Goal: Transaction & Acquisition: Purchase product/service

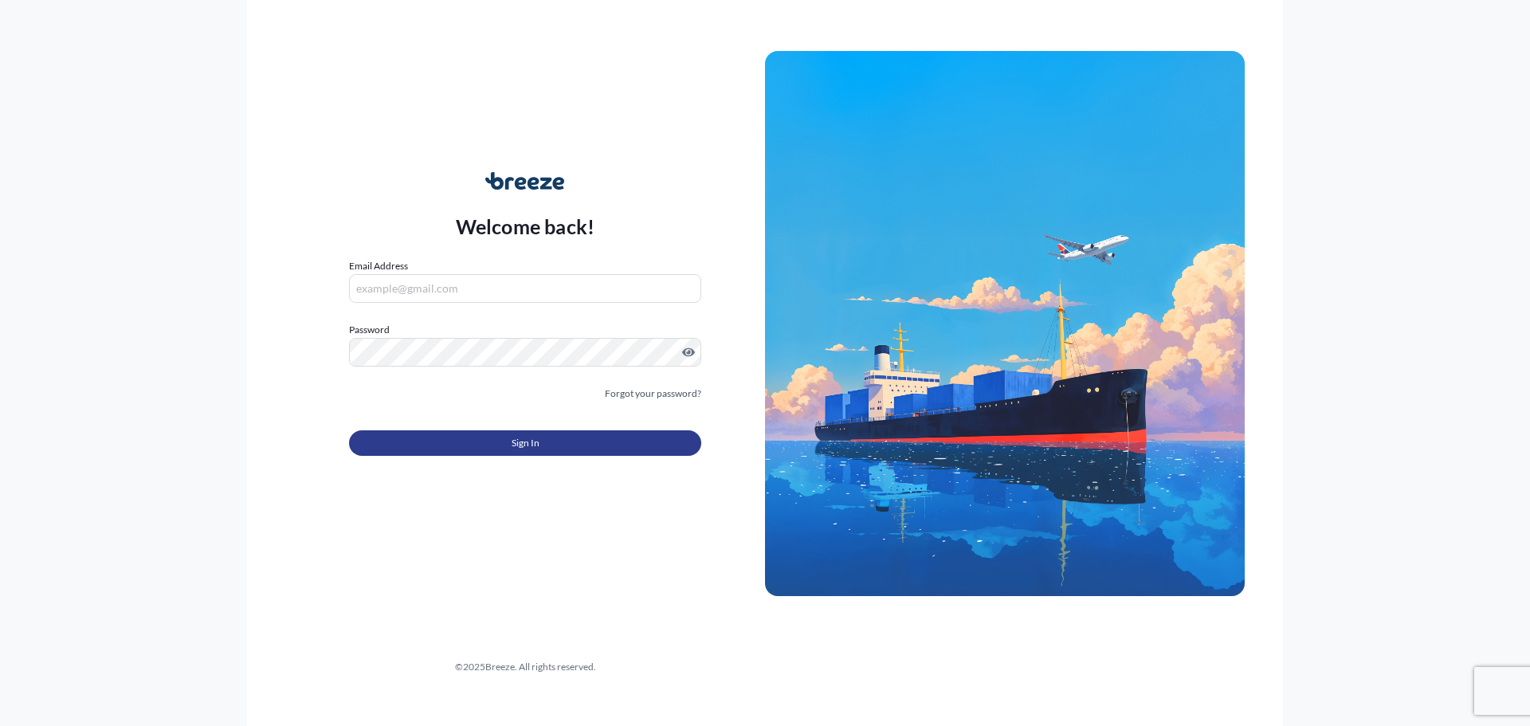
type input "[EMAIL_ADDRESS][DOMAIN_NAME]"
click at [452, 434] on button "Sign In" at bounding box center [525, 443] width 352 height 26
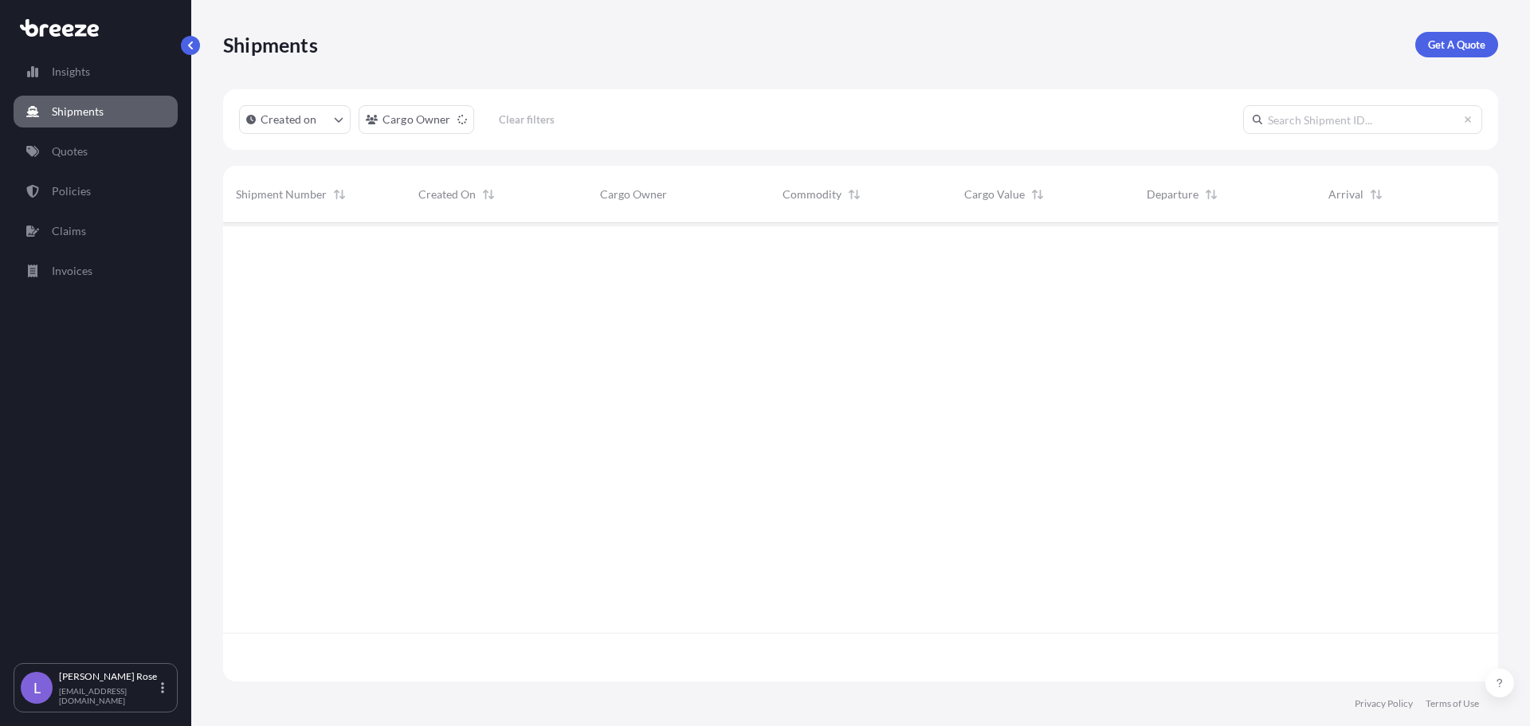
scroll to position [504, 1263]
click at [1439, 44] on p "Get A Quote" at bounding box center [1456, 45] width 57 height 16
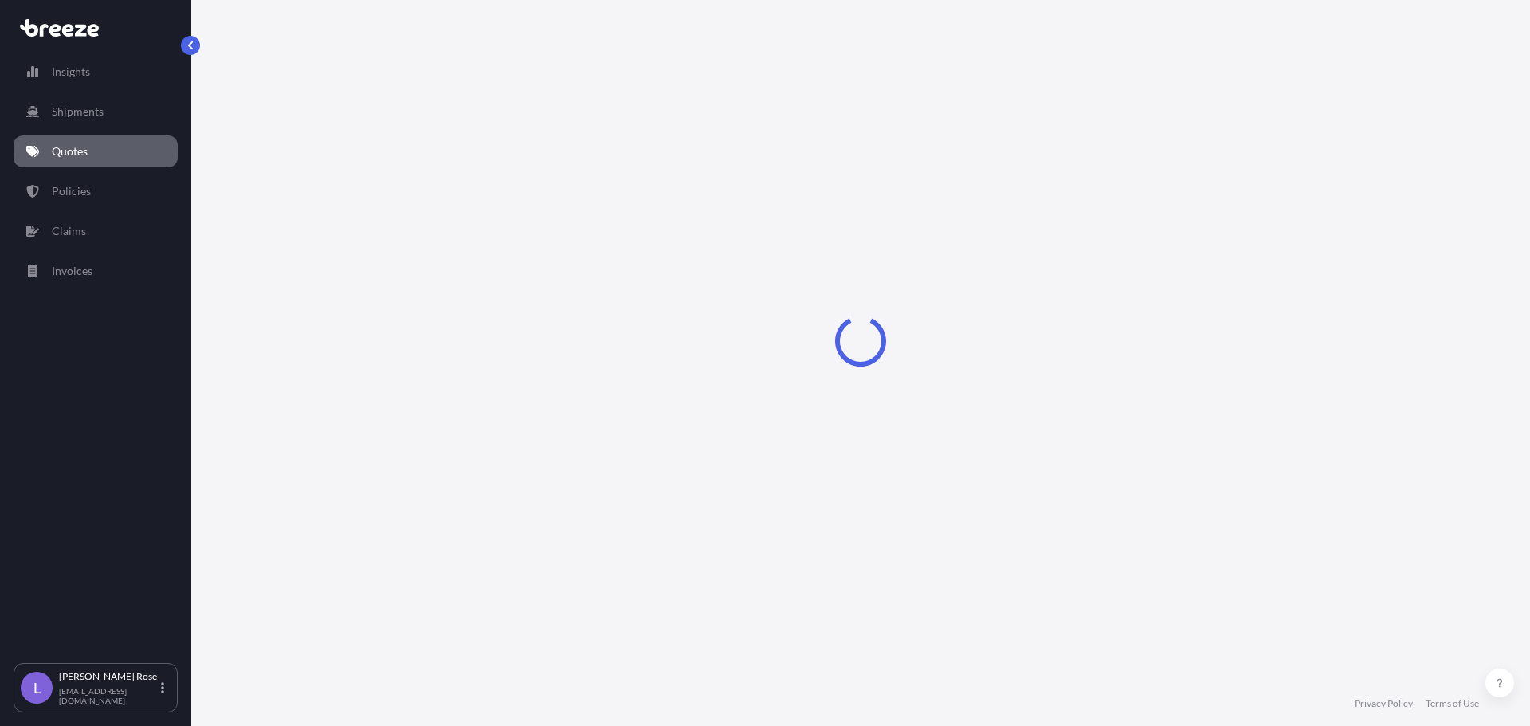
select select "Sea"
select select "1"
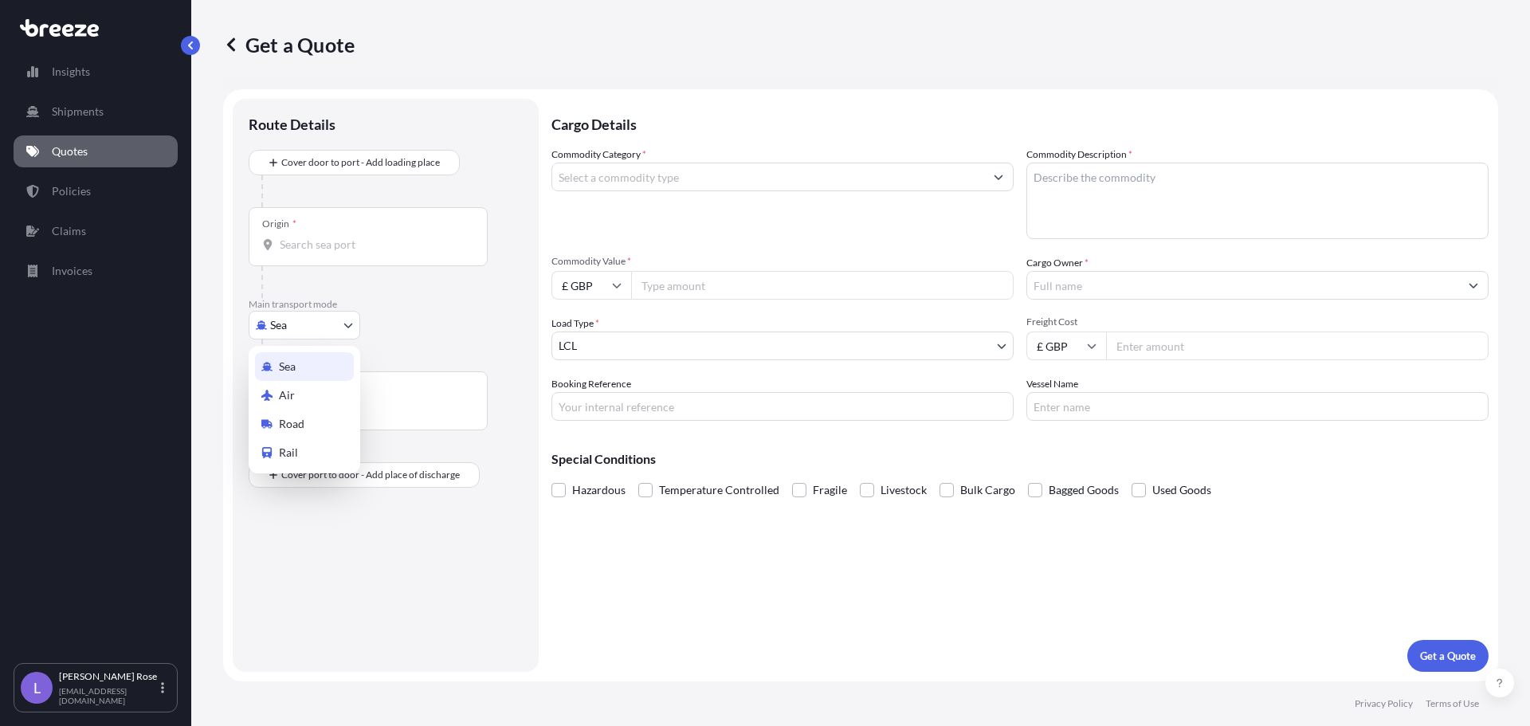
click at [289, 323] on body "Insights Shipments Quotes Policies Claims Invoices L [PERSON_NAME] [PERSON_NAME…" at bounding box center [765, 363] width 1530 height 726
click at [298, 415] on div "Road" at bounding box center [304, 424] width 99 height 29
select select "Road"
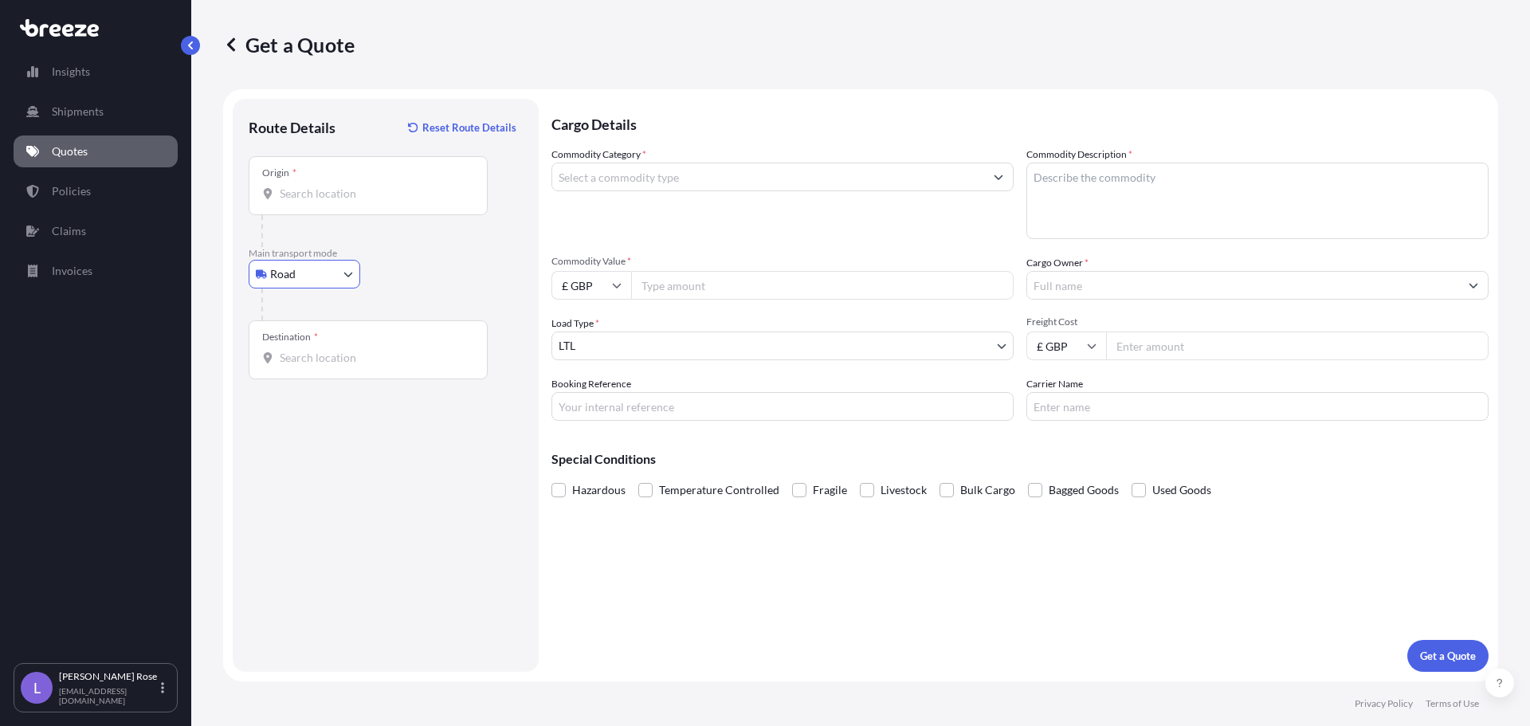
click at [316, 202] on div "Origin *" at bounding box center [368, 185] width 239 height 59
click at [316, 202] on input "Origin *" at bounding box center [374, 194] width 188 height 16
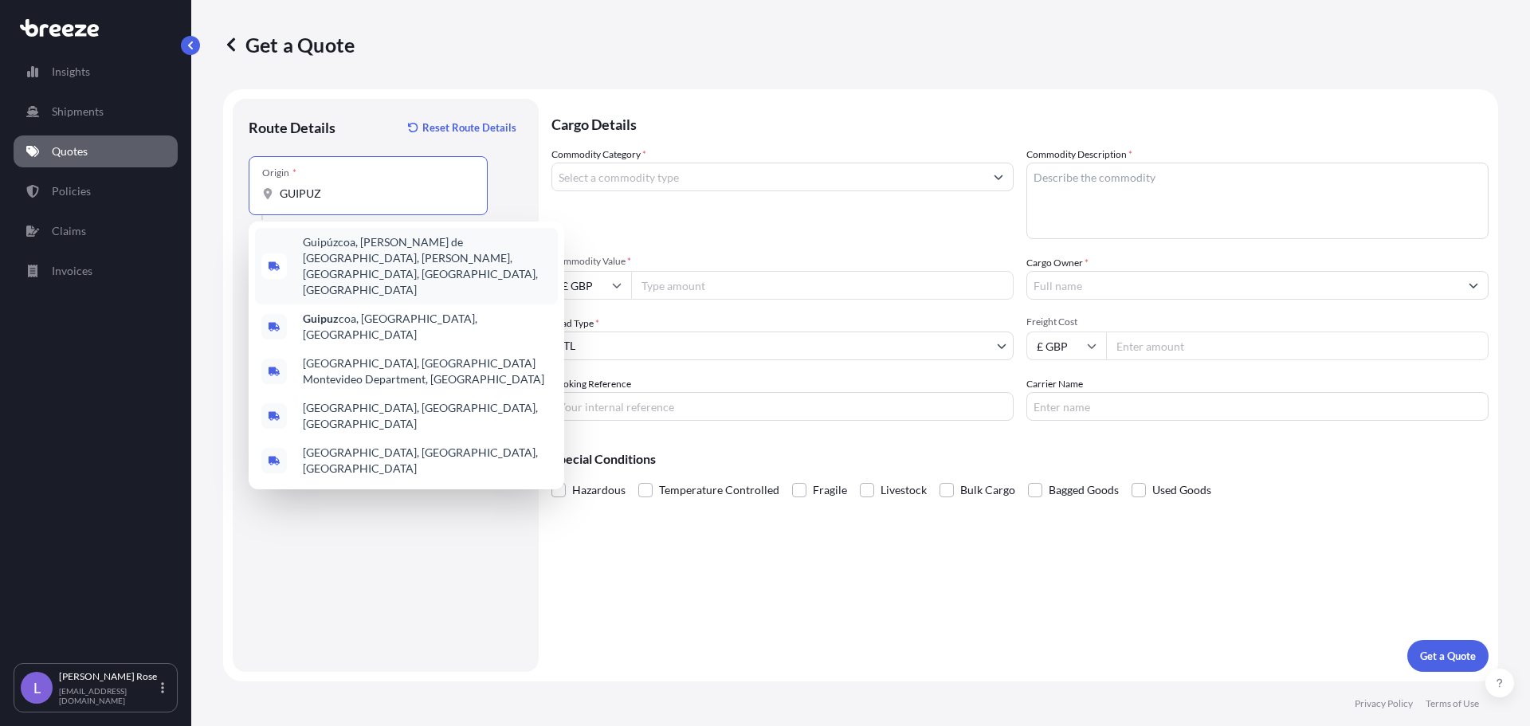
drag, startPoint x: 351, startPoint y: 195, endPoint x: 188, endPoint y: 191, distance: 163.4
click at [188, 191] on div "Insights Shipments Quotes Policies Claims Invoices L [PERSON_NAME] [PERSON_NAME…" at bounding box center [765, 363] width 1530 height 726
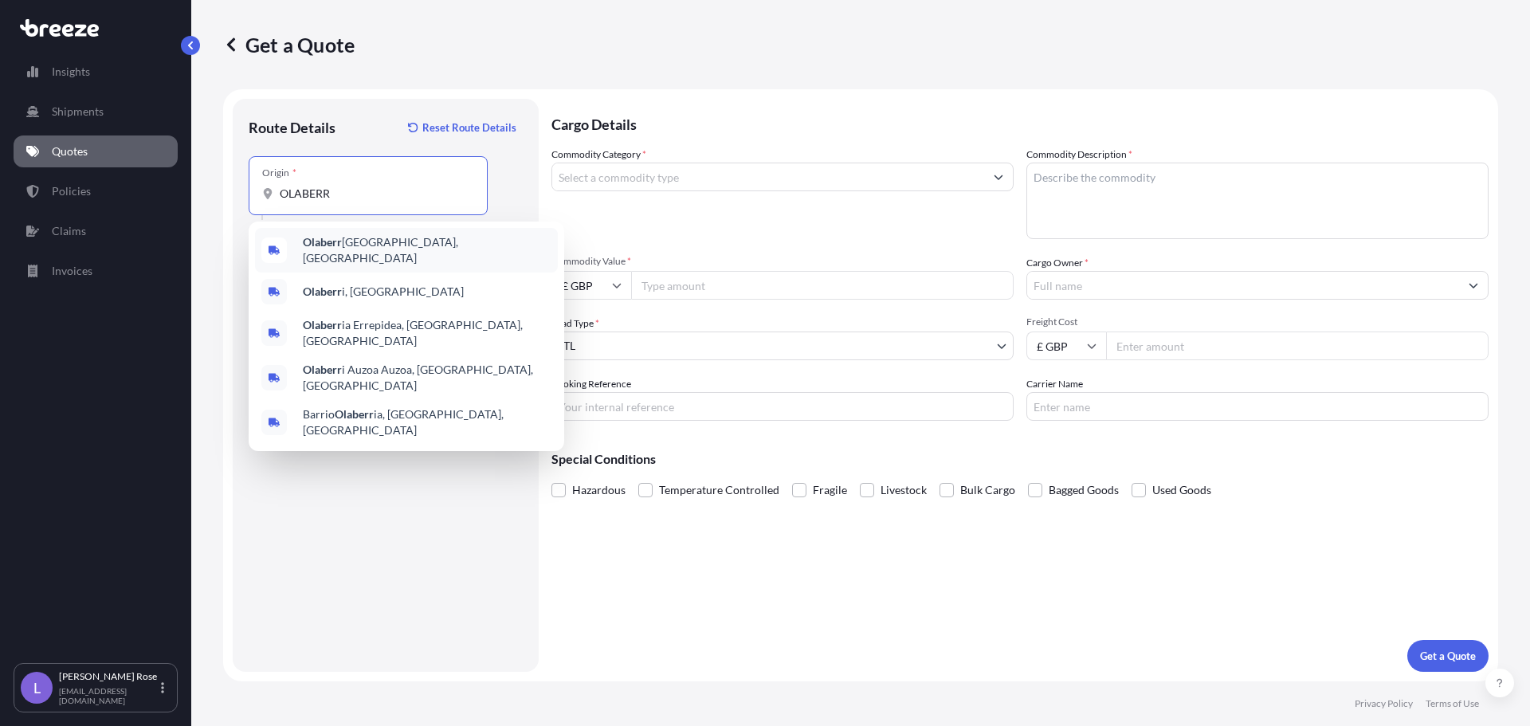
click at [312, 239] on span "Olaberr ia, [GEOGRAPHIC_DATA]" at bounding box center [427, 250] width 249 height 32
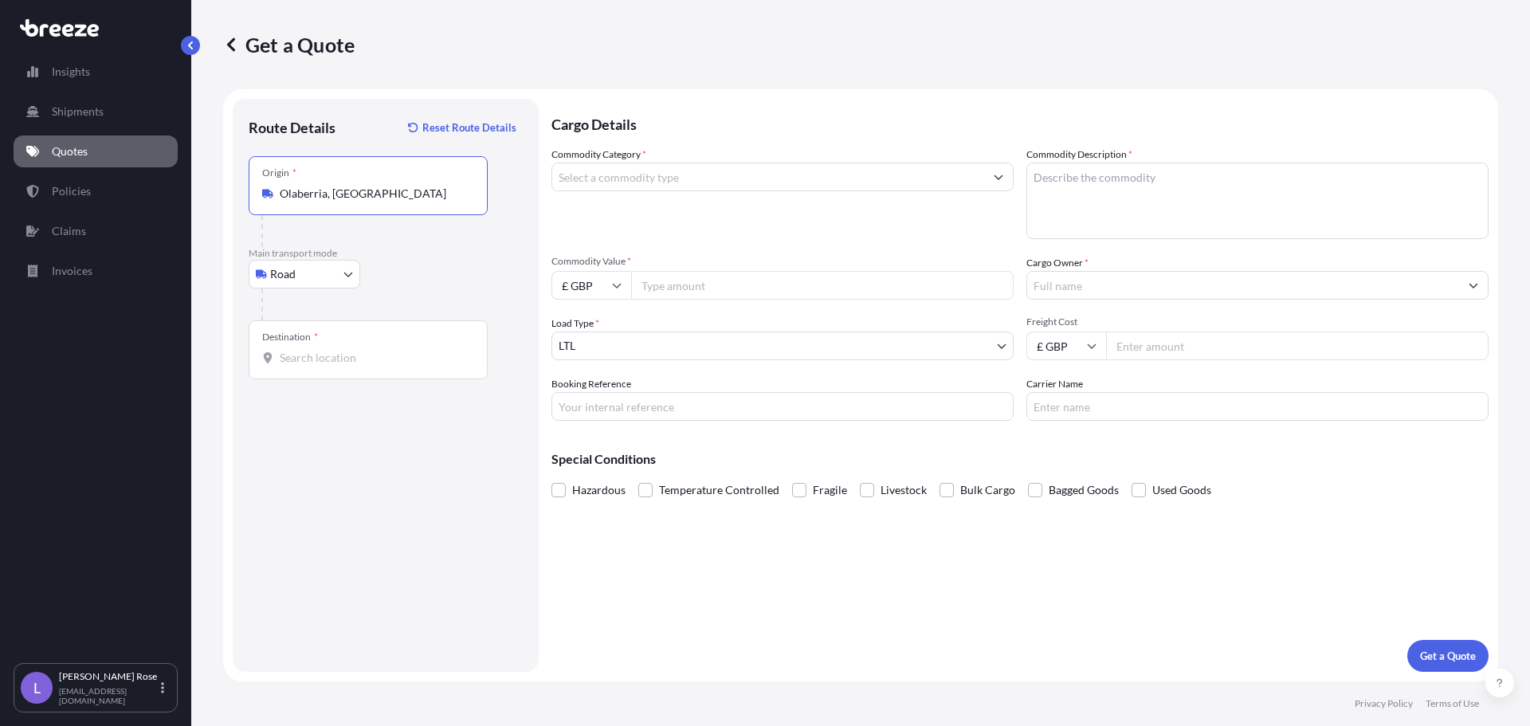
type input "Olaberria, [GEOGRAPHIC_DATA]"
click at [323, 366] on div "Destination *" at bounding box center [368, 349] width 239 height 59
click at [323, 366] on input "Destination *" at bounding box center [374, 358] width 188 height 16
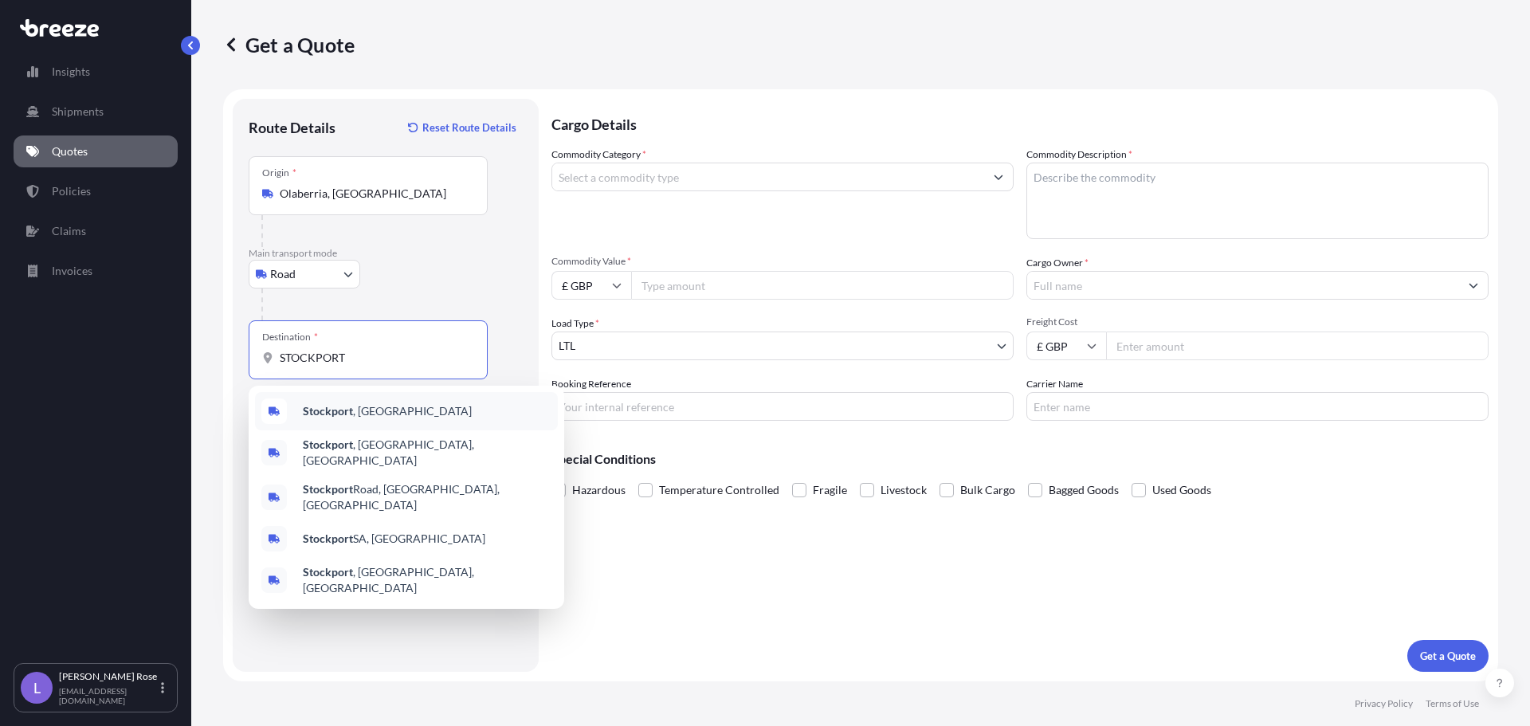
click at [351, 407] on b "Stockport" at bounding box center [328, 411] width 50 height 14
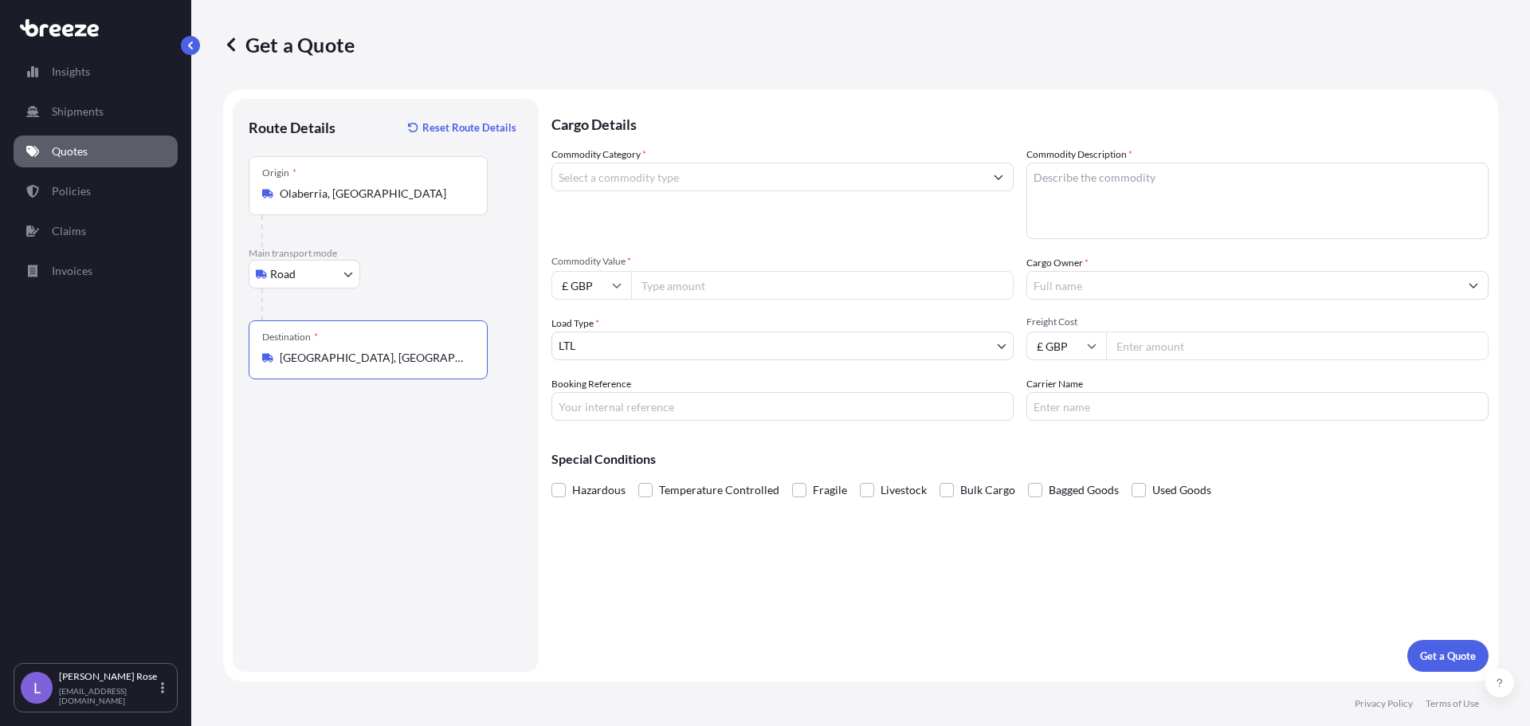
type input "[GEOGRAPHIC_DATA], [GEOGRAPHIC_DATA]"
click at [608, 180] on input "Commodity Category *" at bounding box center [768, 177] width 432 height 29
type input "8"
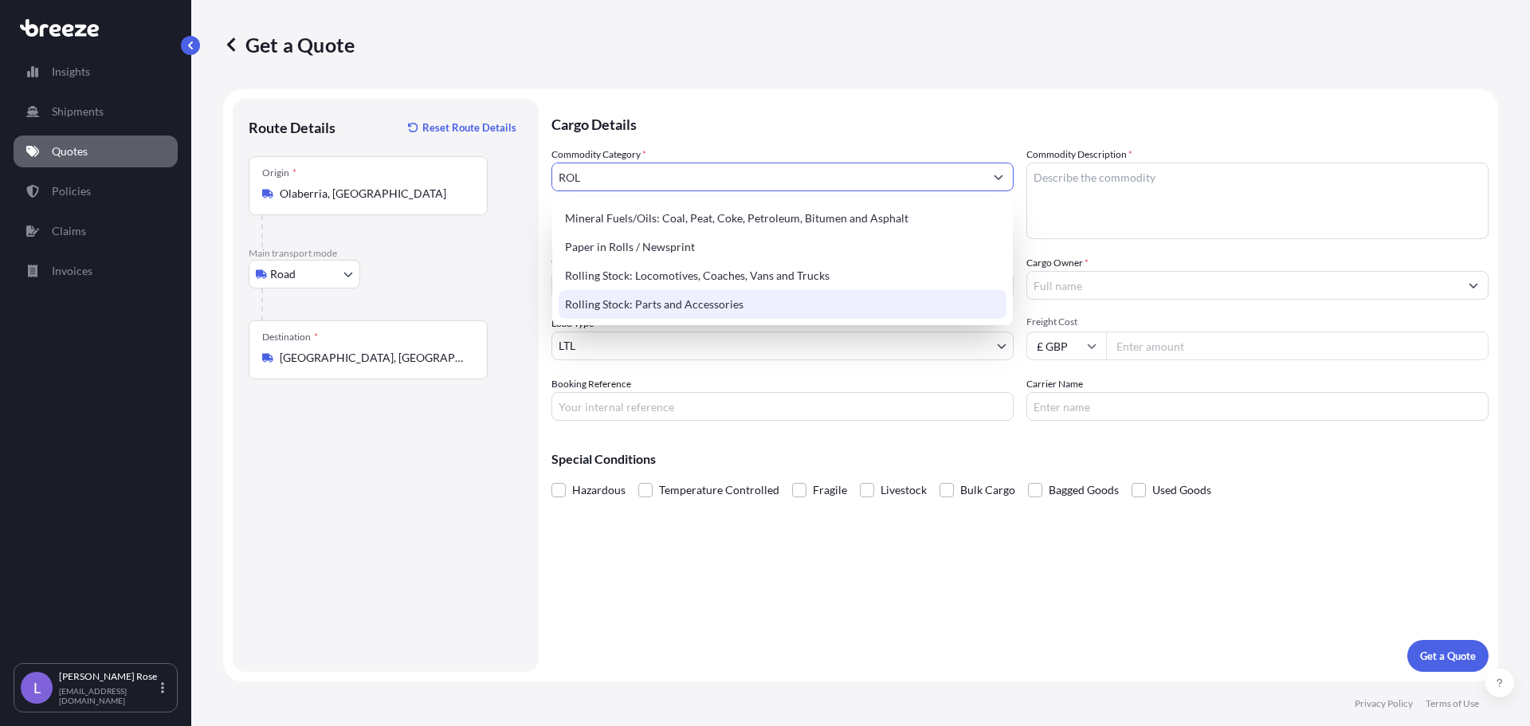
click at [649, 296] on div "Rolling Stock: Parts and Accessories" at bounding box center [783, 304] width 448 height 29
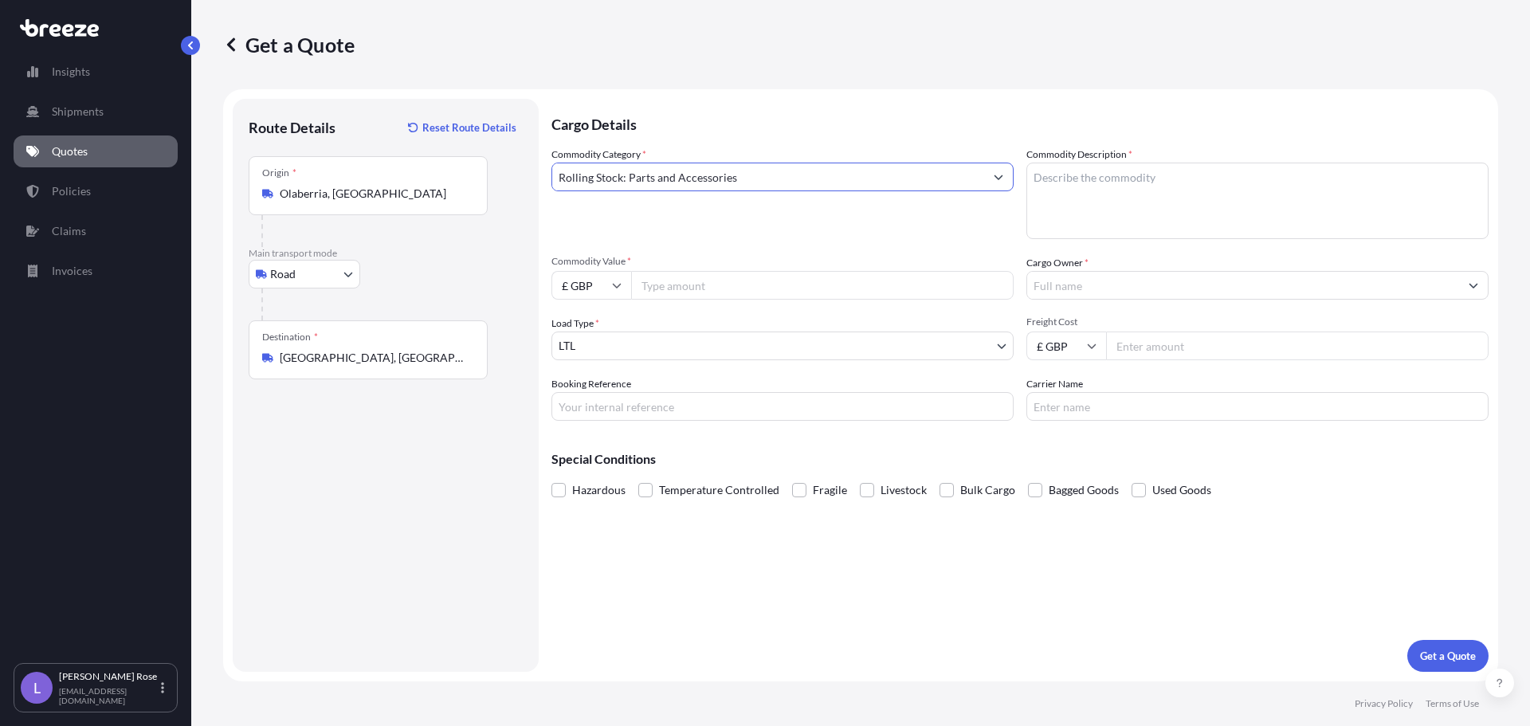
type input "Rolling Stock: Parts and Accessories"
click at [1160, 176] on textarea "Commodity Description *" at bounding box center [1258, 201] width 462 height 77
type textarea "RAIL PARTS - 8607998000"
click at [658, 284] on input "Commodity Value *" at bounding box center [822, 285] width 383 height 29
type input "3952.32"
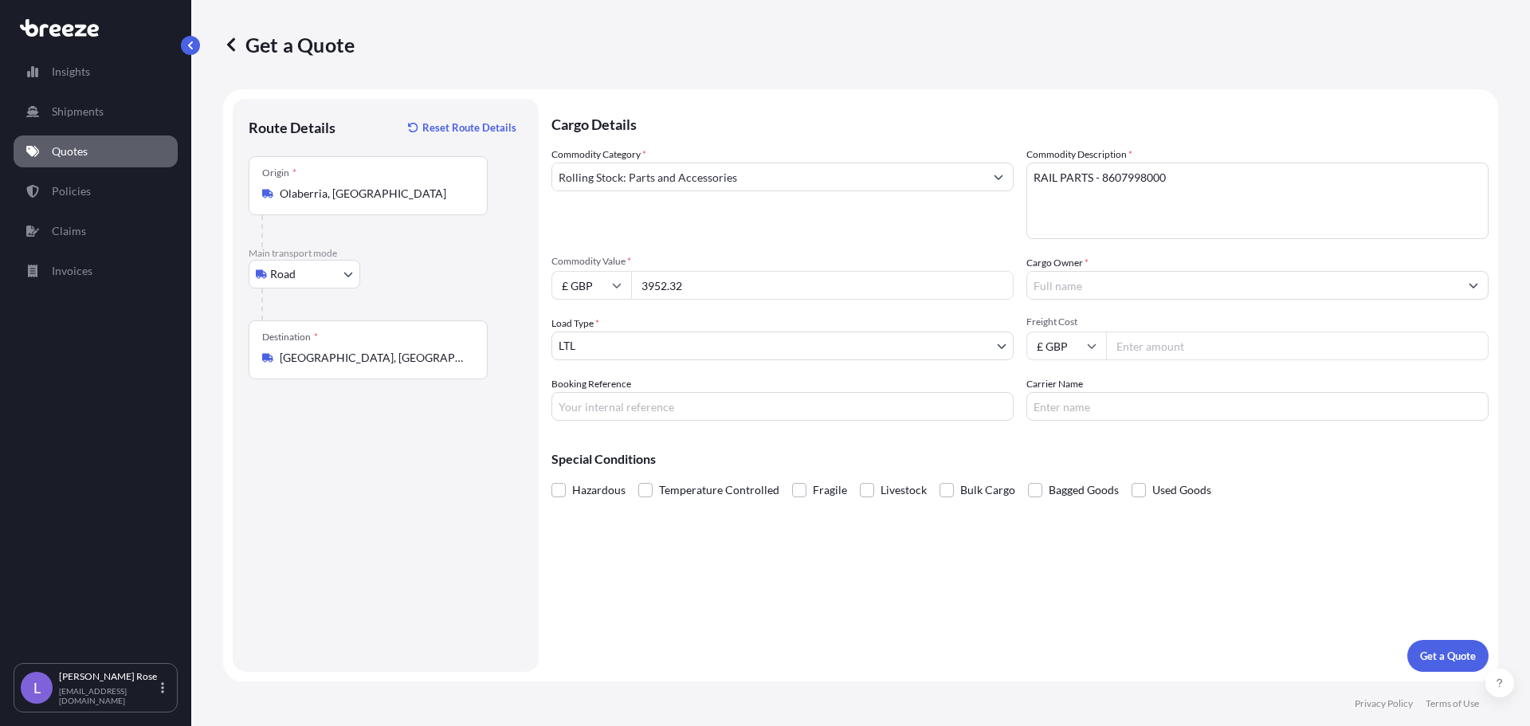
click at [618, 294] on input "£ GBP" at bounding box center [592, 285] width 80 height 29
click at [585, 337] on div "€ EUR" at bounding box center [591, 329] width 67 height 30
type input "€ EUR"
click at [1129, 287] on input "Cargo Owner *" at bounding box center [1243, 285] width 432 height 29
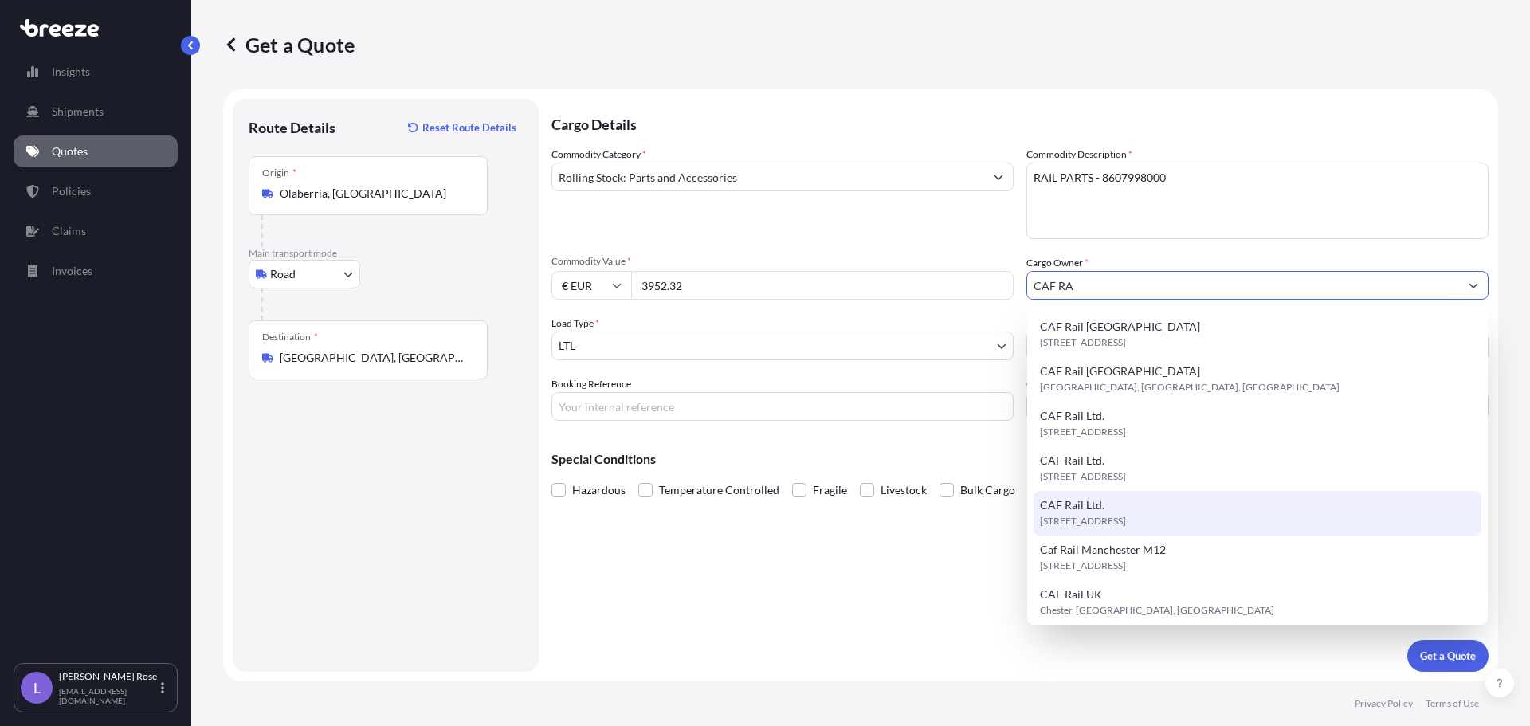
click at [1195, 505] on div "CAF Rail Ltd. [STREET_ADDRESS]" at bounding box center [1258, 513] width 448 height 45
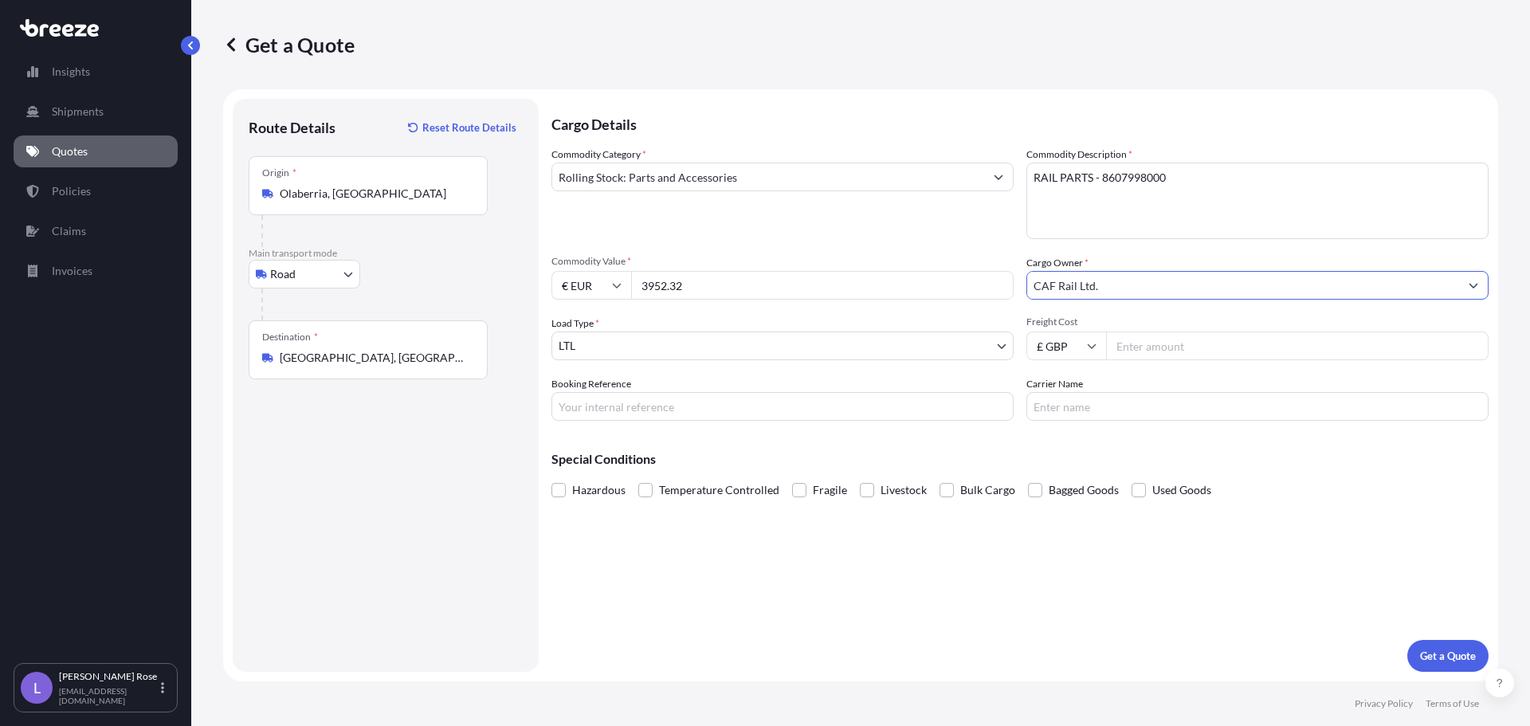
type input "CAF Rail Ltd."
click at [1151, 347] on input "Freight Cost" at bounding box center [1297, 346] width 383 height 29
click at [1352, 346] on input "Freight Cost" at bounding box center [1297, 346] width 383 height 29
type input "275.00"
click at [1102, 412] on input "Carrier Name" at bounding box center [1258, 406] width 462 height 29
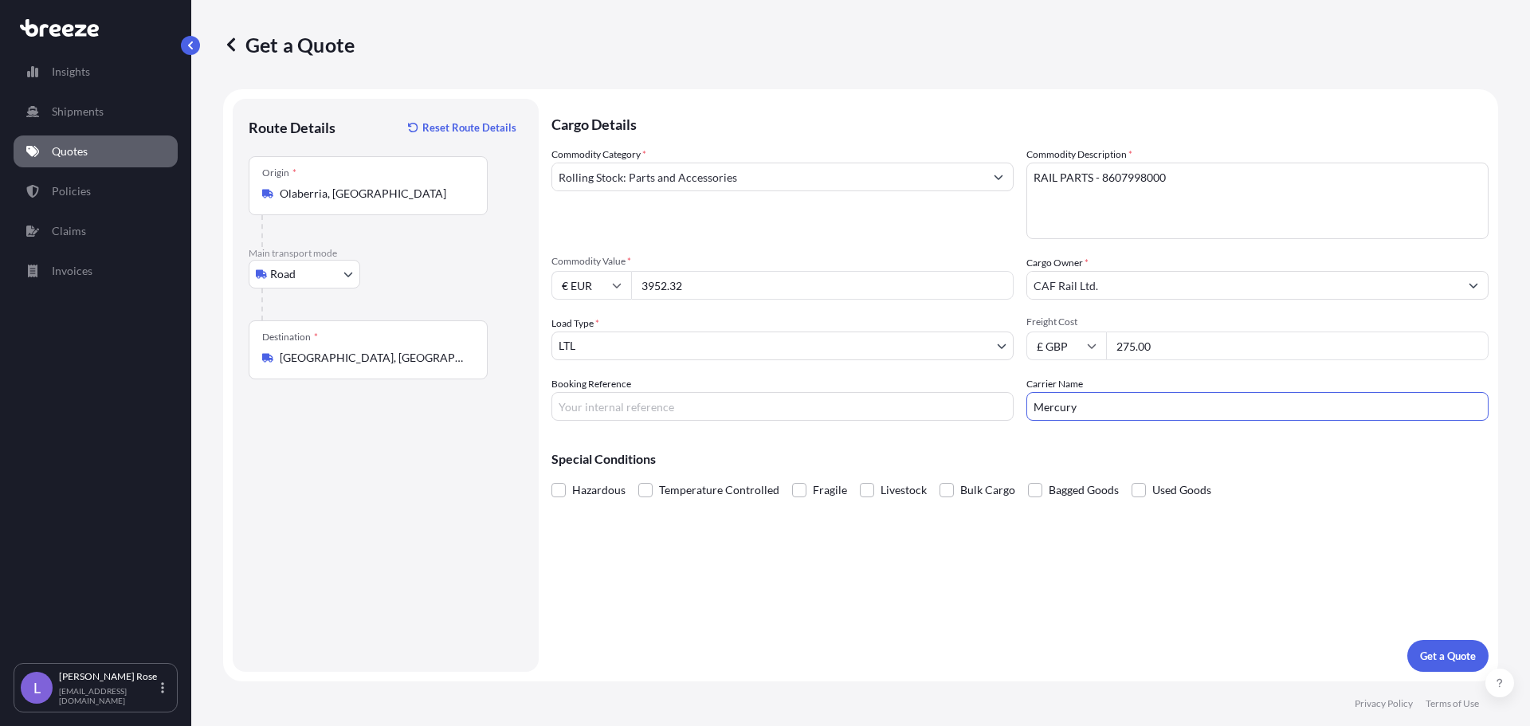
type input "Mercury"
click at [689, 405] on input "Booking Reference" at bounding box center [783, 406] width 462 height 29
type input "HI84867"
click at [1431, 661] on p "Get a Quote" at bounding box center [1448, 656] width 56 height 16
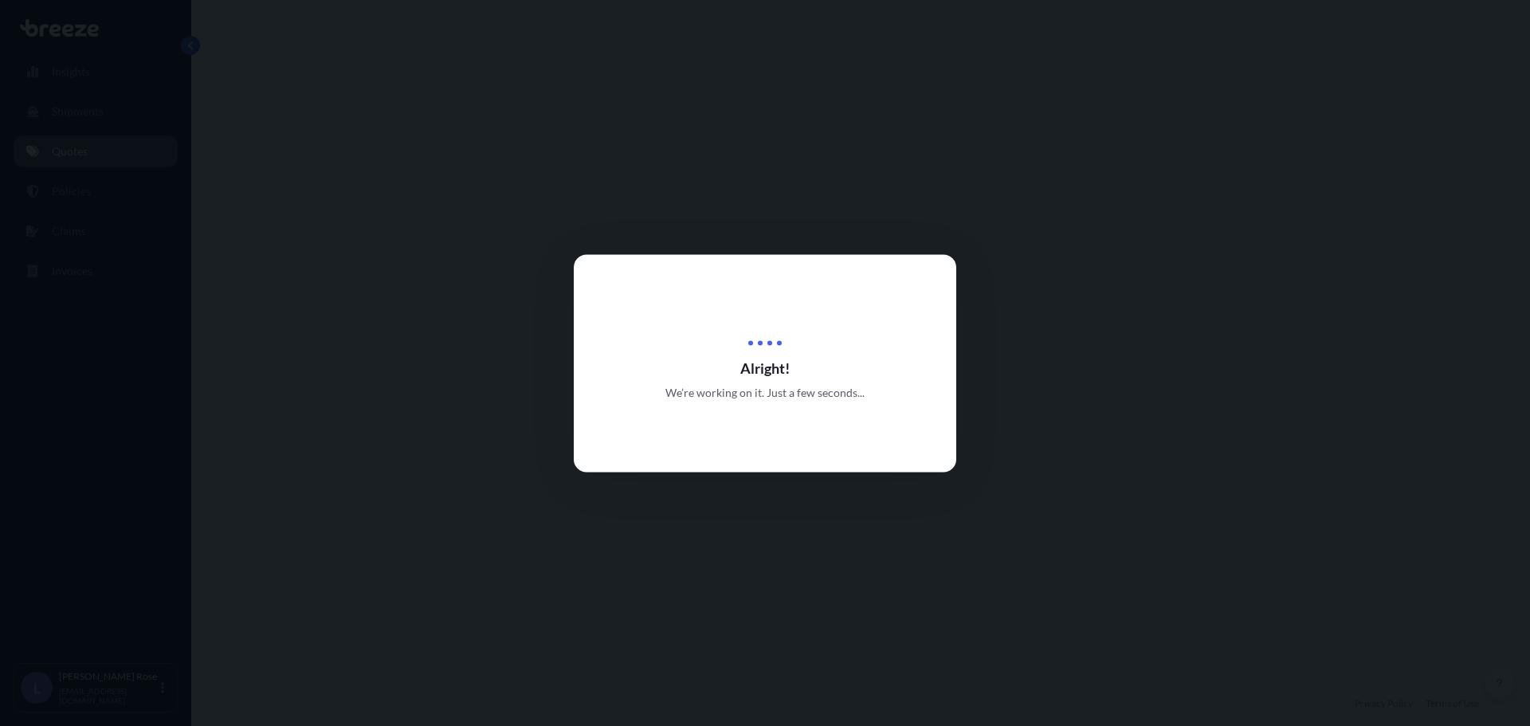
select select "Road"
select select "1"
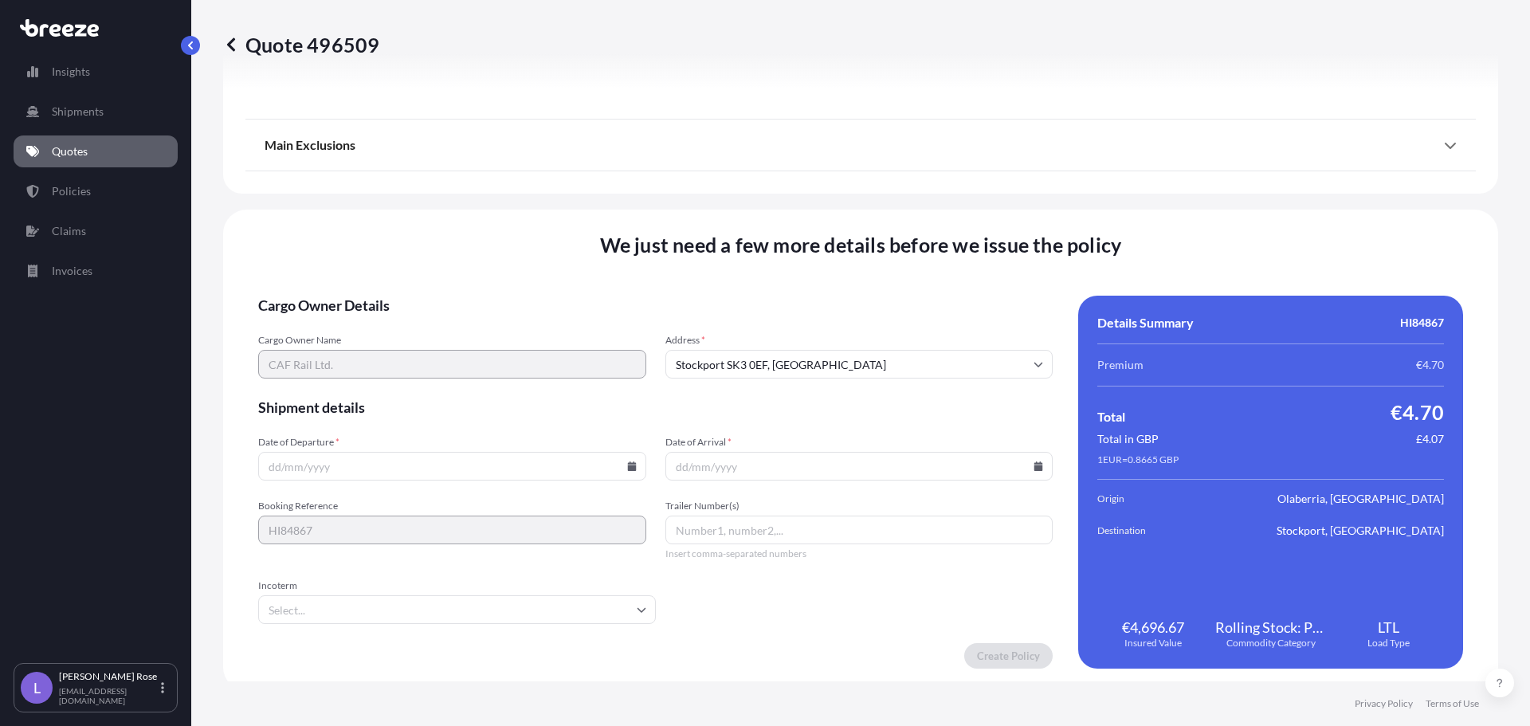
scroll to position [1804, 0]
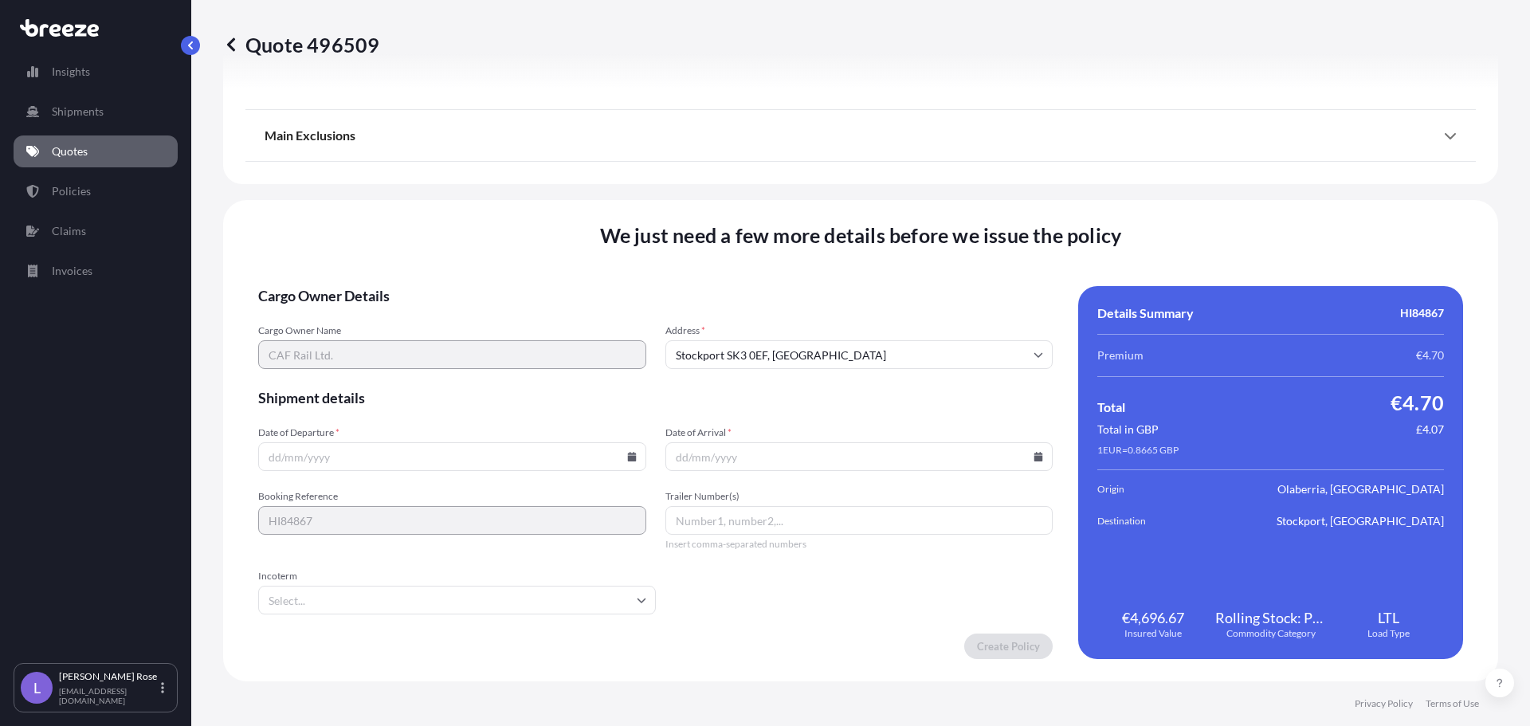
click at [627, 458] on icon at bounding box center [631, 457] width 9 height 10
click at [481, 311] on button "15" at bounding box center [488, 315] width 26 height 26
click at [627, 461] on icon at bounding box center [631, 457] width 9 height 10
click at [485, 278] on button "8" at bounding box center [488, 285] width 26 height 26
click at [459, 456] on input "[DATE]" at bounding box center [452, 456] width 388 height 29
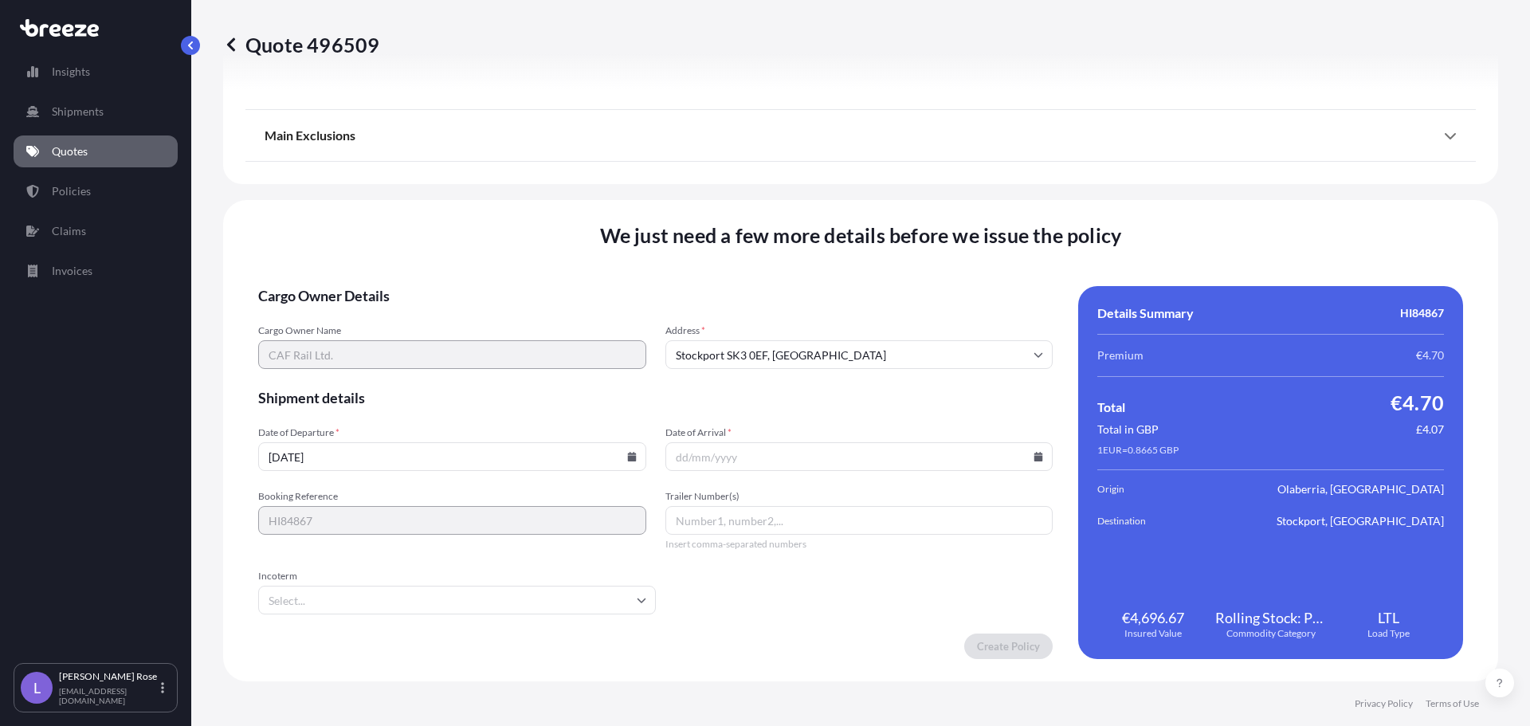
click at [627, 458] on icon at bounding box center [632, 457] width 10 height 10
click at [450, 281] on button "7" at bounding box center [451, 285] width 26 height 26
type input "[DATE]"
click at [1035, 461] on icon at bounding box center [1039, 457] width 9 height 10
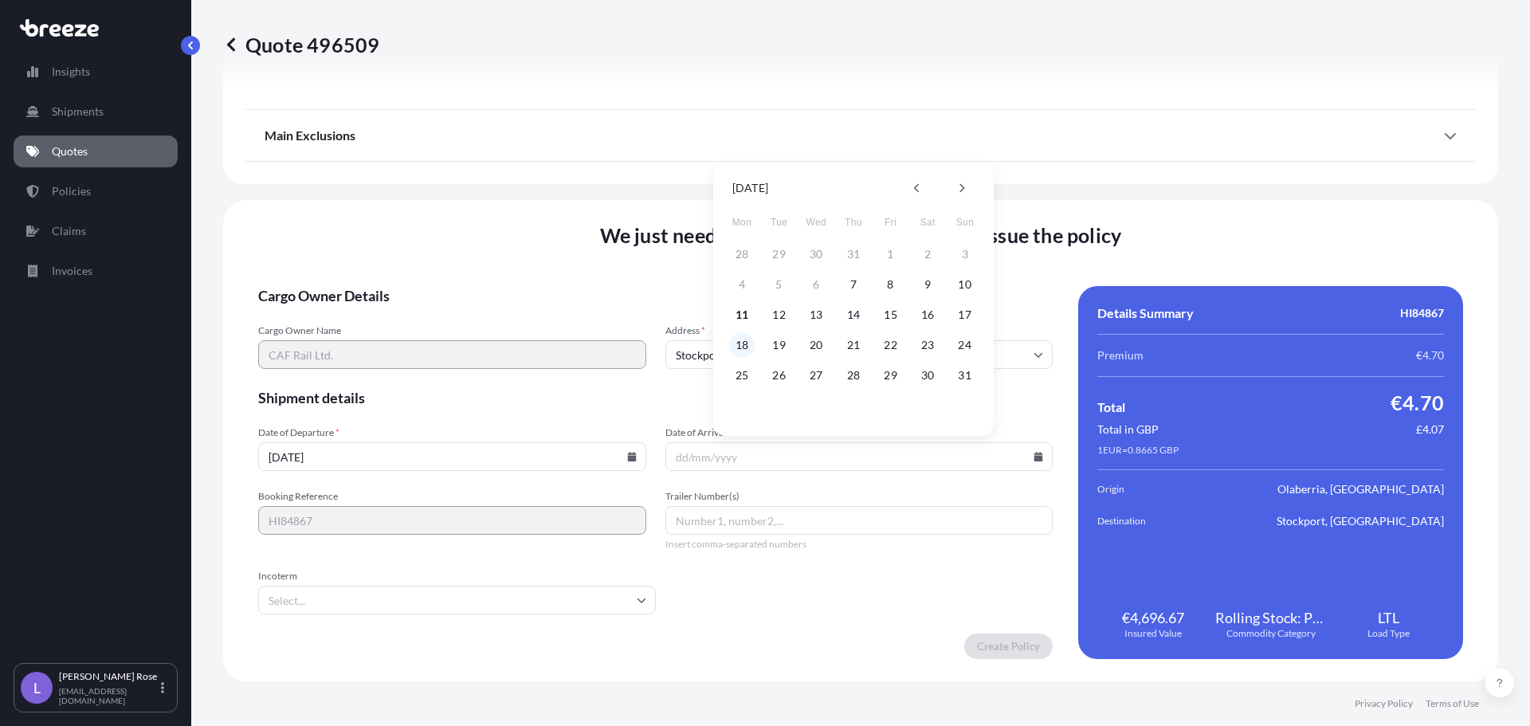
click at [737, 349] on button "18" at bounding box center [742, 345] width 26 height 26
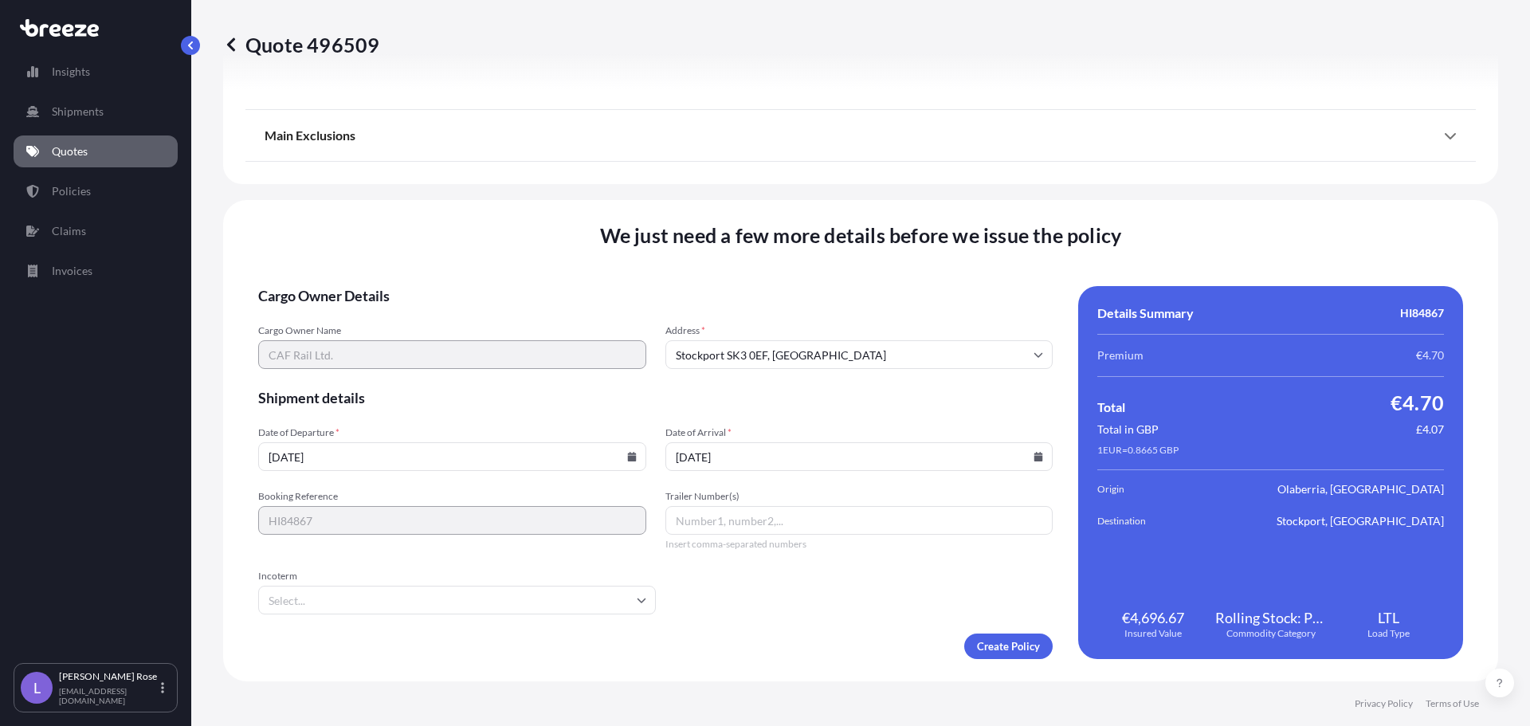
type input "[DATE]"
click at [573, 618] on form "Cargo Owner Details Cargo Owner Name CAF Rail Ltd. Address * [GEOGRAPHIC_DATA] …" at bounding box center [655, 472] width 795 height 373
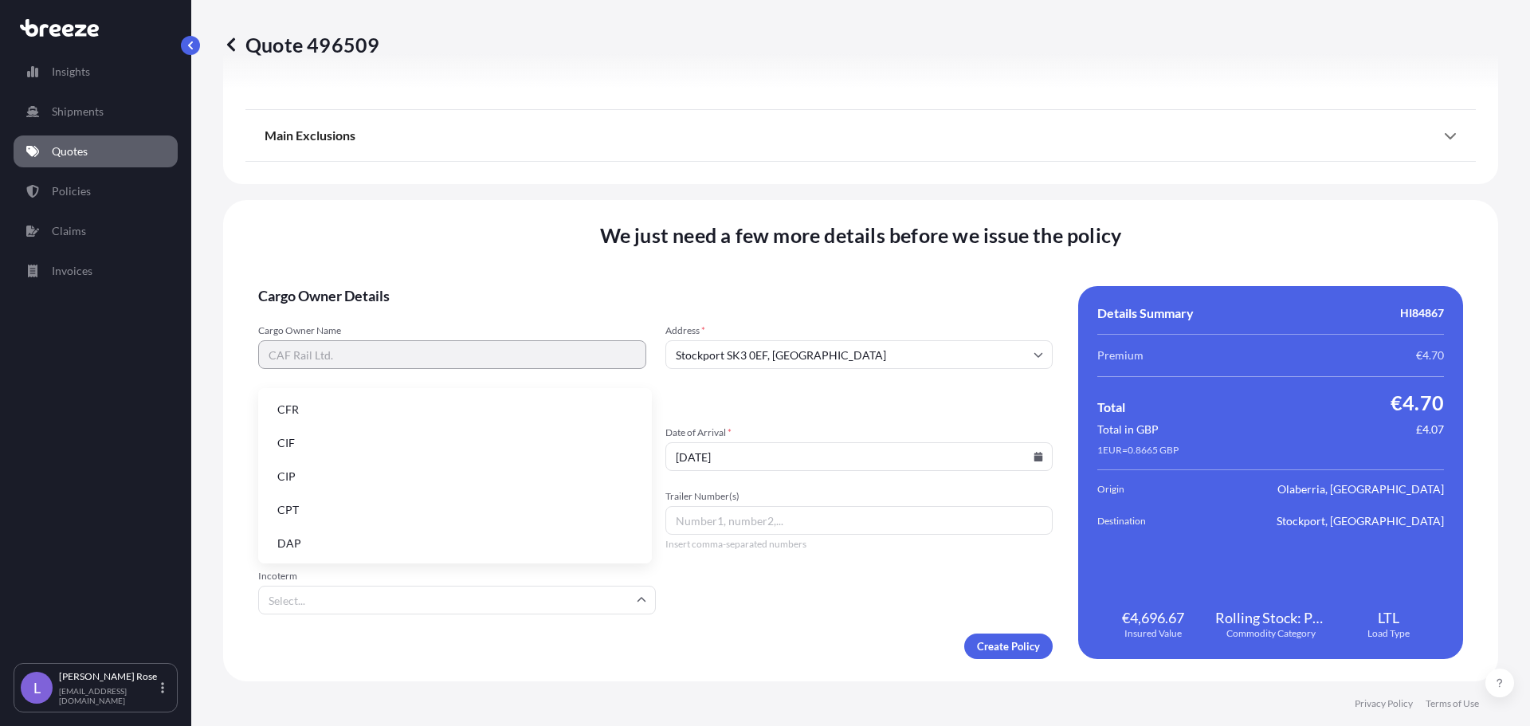
click at [573, 612] on input "Incoterm" at bounding box center [457, 600] width 398 height 29
click at [317, 442] on li "EXW" at bounding box center [455, 441] width 381 height 30
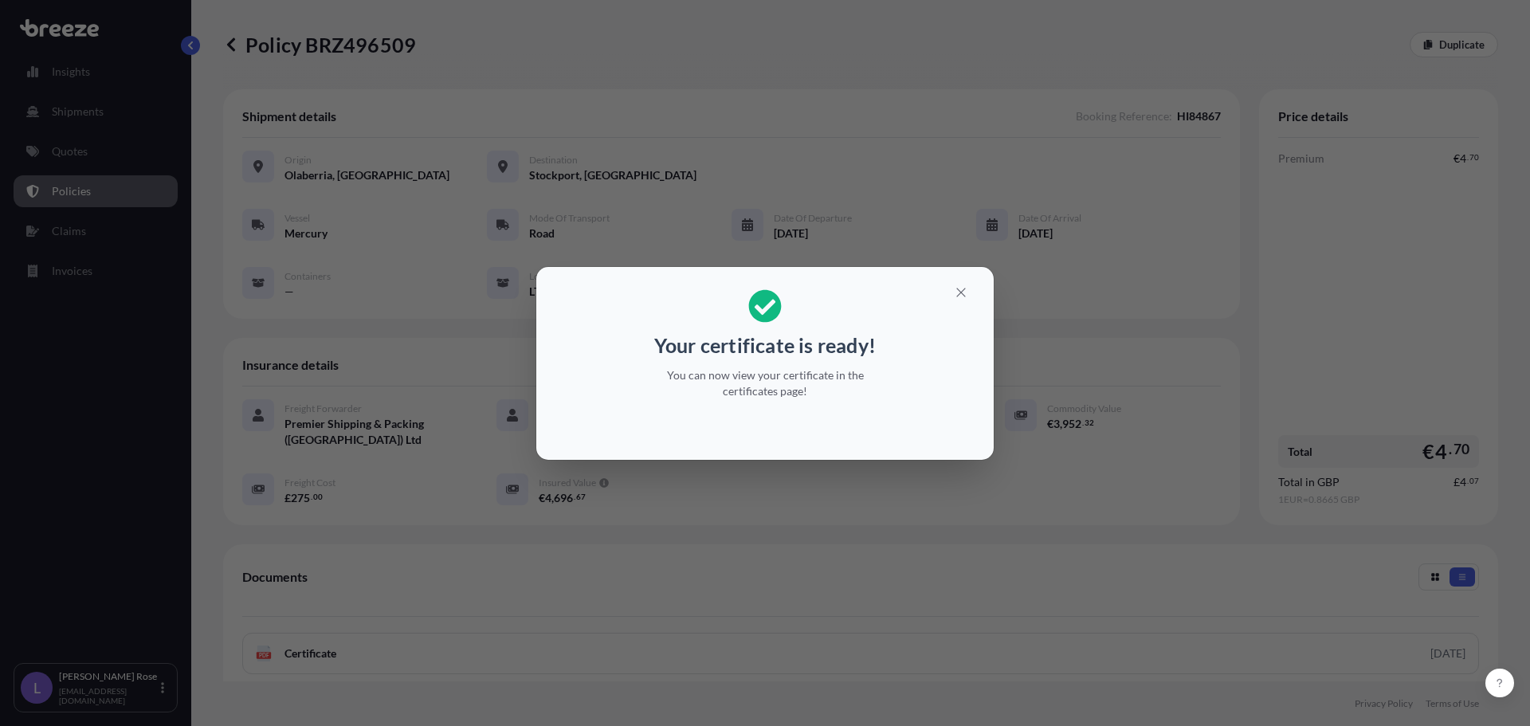
click at [1125, 399] on div "Your certificate is ready! You can now view your certificate in the certificate…" at bounding box center [765, 363] width 1530 height 726
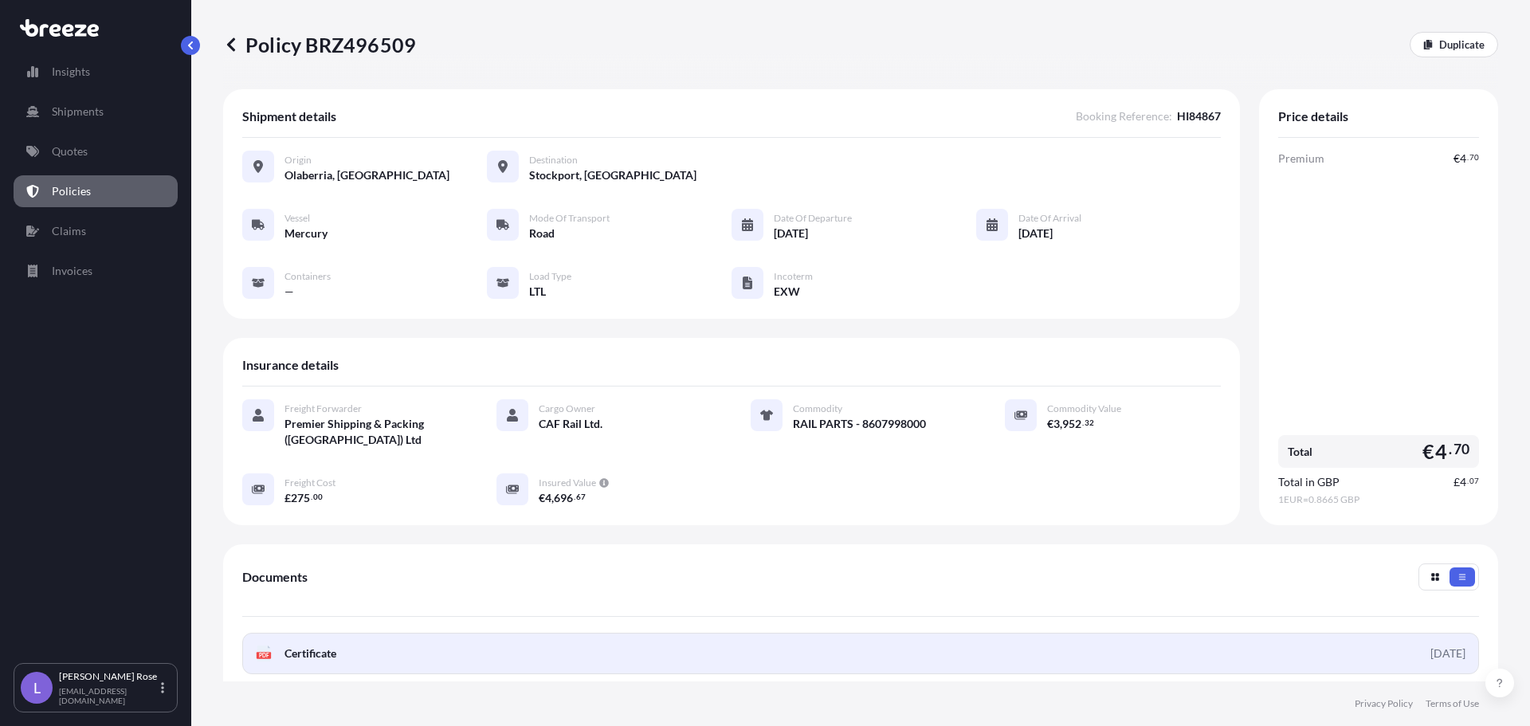
click at [769, 650] on link "PDF Certificate [DATE]" at bounding box center [860, 653] width 1237 height 41
